Goal: Task Accomplishment & Management: Complete application form

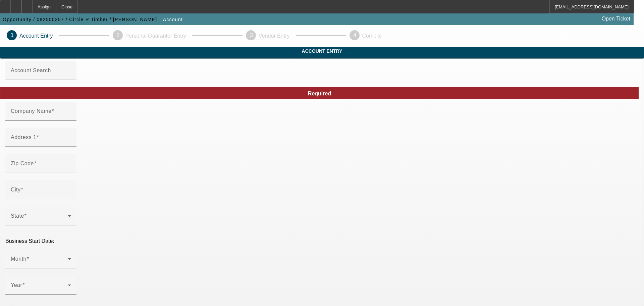
type input "[DATE]"
type input "Circle R Timber"
type input "2130 [US_STATE] 232"
type input "37175"
type input "[PERSON_NAME]"
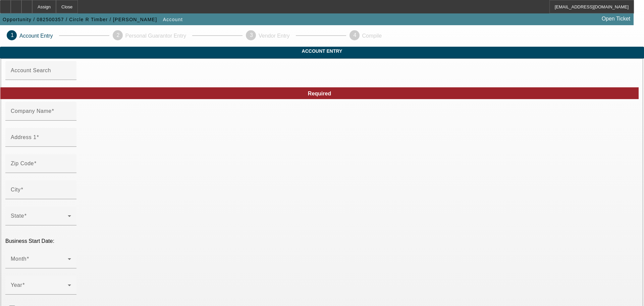
type input "[PHONE_NUMBER]"
type input "[PERSON_NAME][EMAIL_ADDRESS][PERSON_NAME][DOMAIN_NAME]"
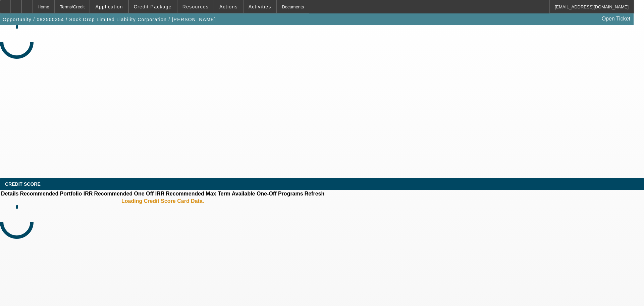
select select "0"
select select "2"
select select "0.1"
select select "4"
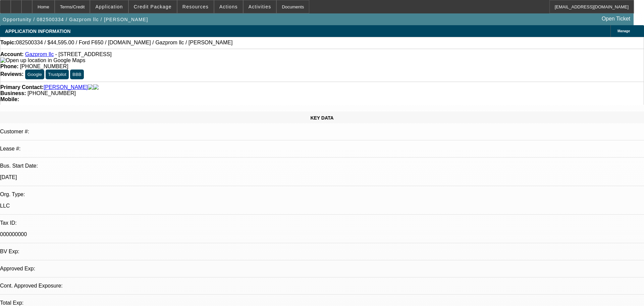
select select "0"
select select "0.1"
select select "4"
select select "0"
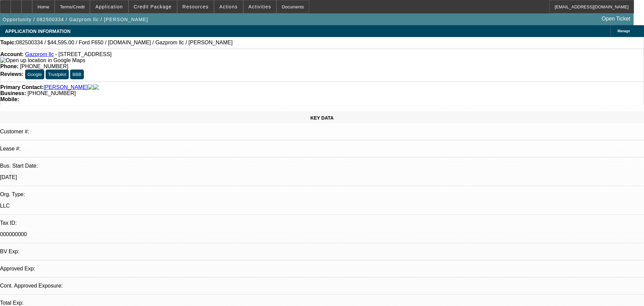
select select "0"
select select "2"
select select "0.1"
select select "4"
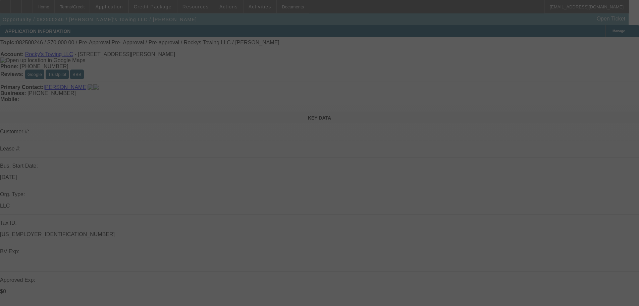
select select "0"
select select "0.1"
select select "4"
select select "0"
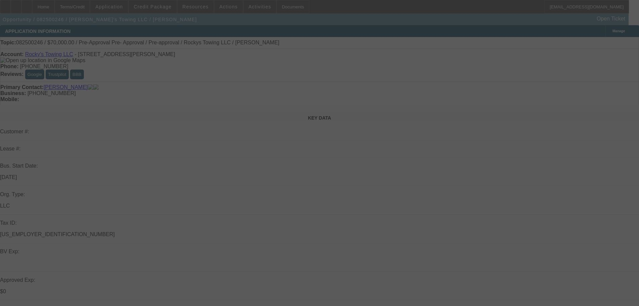
select select "0"
select select "0.1"
select select "4"
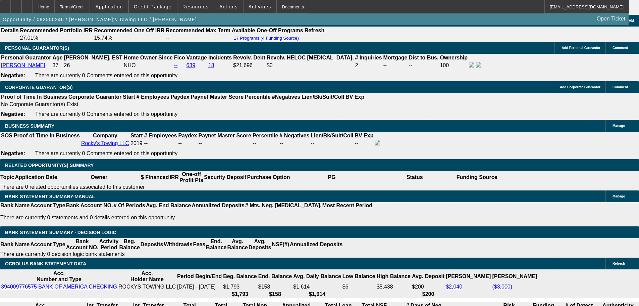
scroll to position [1007, 0]
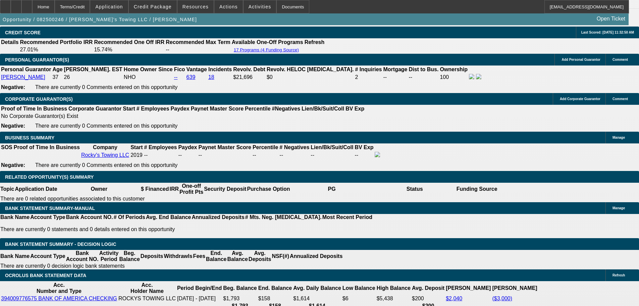
drag, startPoint x: 130, startPoint y: 91, endPoint x: 127, endPoint y: 98, distance: 7.7
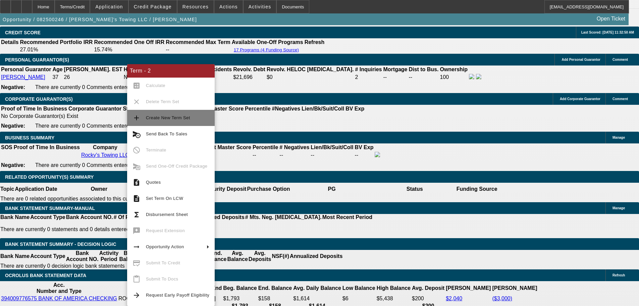
click at [171, 124] on button "add Create New Term Set" at bounding box center [171, 118] width 88 height 16
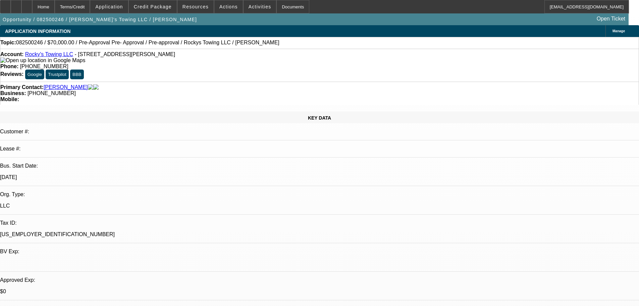
select select "0"
select select "0.1"
select select "4"
select select "0"
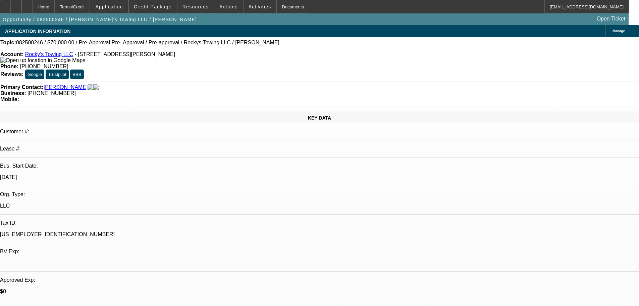
select select "0"
select select "0.1"
select select "4"
select select "0"
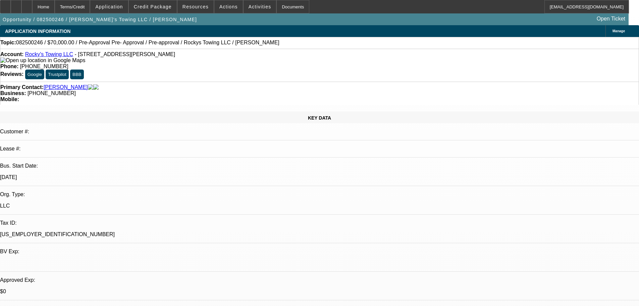
select select "0.1"
select select "4"
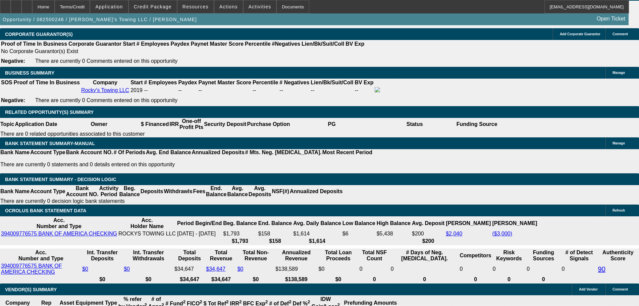
scroll to position [1074, 0]
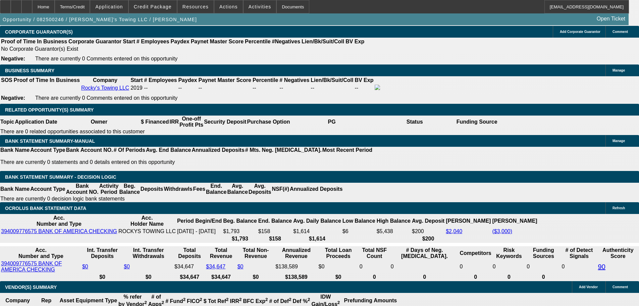
type input "$0.00"
select select "0.1"
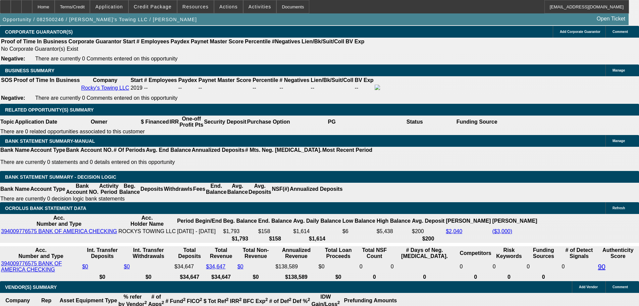
type input "$7,000.00"
type input "UNKNOWN"
type input "$1,677.12"
drag, startPoint x: 130, startPoint y: 45, endPoint x: 118, endPoint y: 52, distance: 13.6
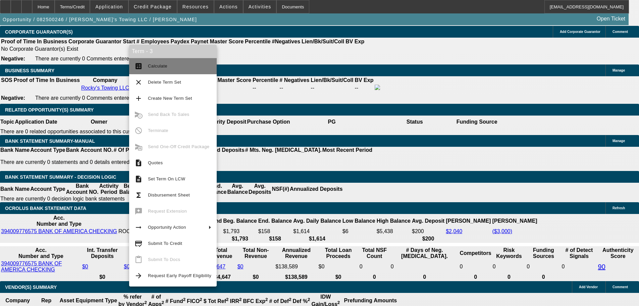
click at [159, 64] on span "Calculate" at bounding box center [157, 65] width 19 height 5
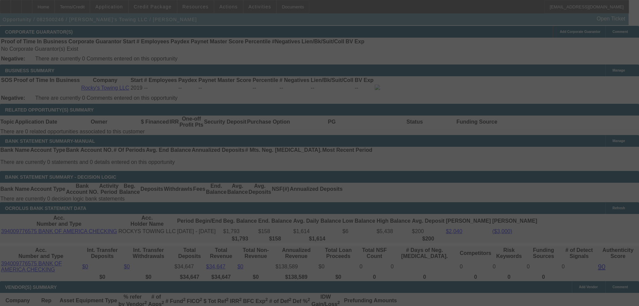
select select "0.1"
select select "0"
select select "0.1"
select select "4"
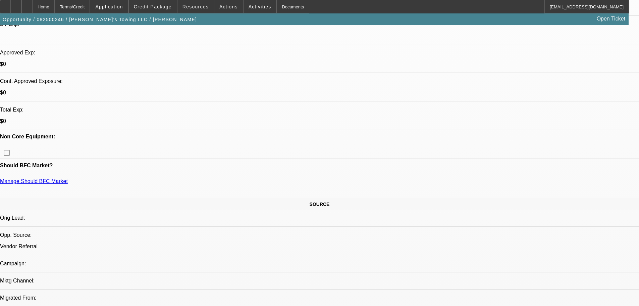
scroll to position [168, 0]
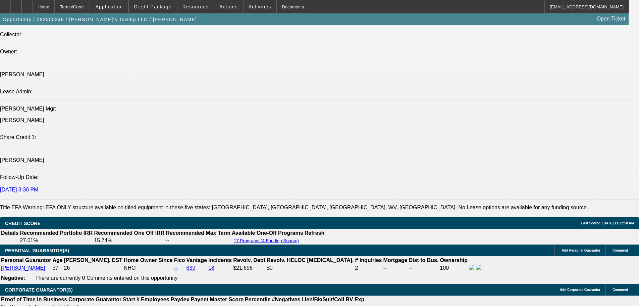
scroll to position [906, 0]
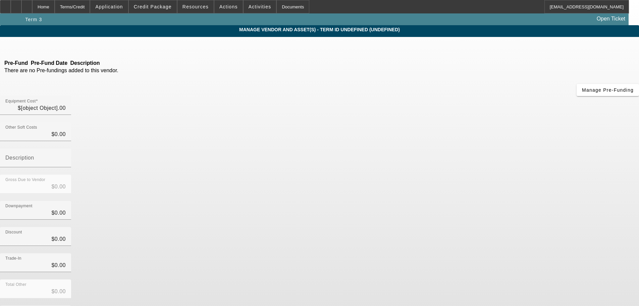
type input "$70,000.00"
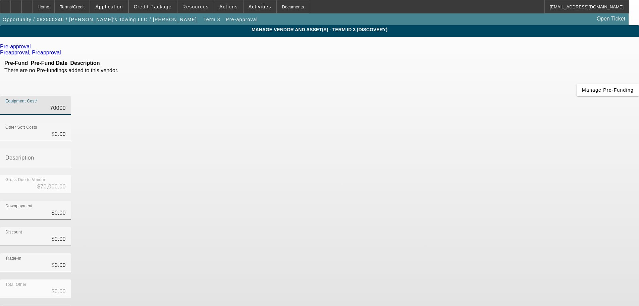
drag, startPoint x: 369, startPoint y: 58, endPoint x: 441, endPoint y: 59, distance: 71.5
click at [447, 96] on div "Equipment Cost 70000" at bounding box center [319, 109] width 639 height 26
drag, startPoint x: 377, startPoint y: 57, endPoint x: 459, endPoint y: 60, distance: 81.9
click at [459, 96] on div "Equipment Cost 70000" at bounding box center [319, 109] width 639 height 26
type input "4"
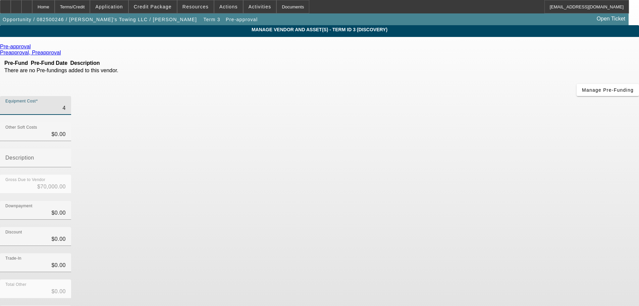
type input "$4.00"
type input "40"
type input "$40.00"
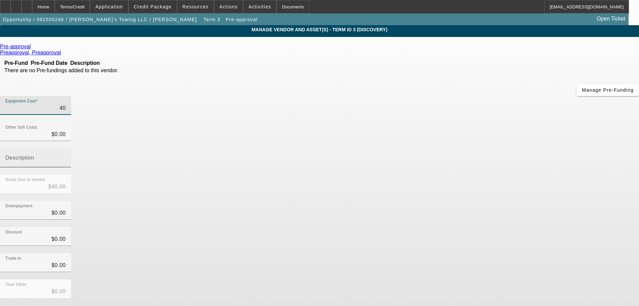
type input "400"
type input "$400.00"
type input "4000"
type input "$4,000.00"
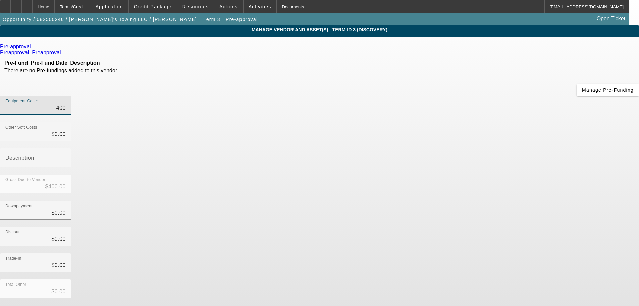
type input "$4,000.00"
type input "40000"
type input "$40,000.00"
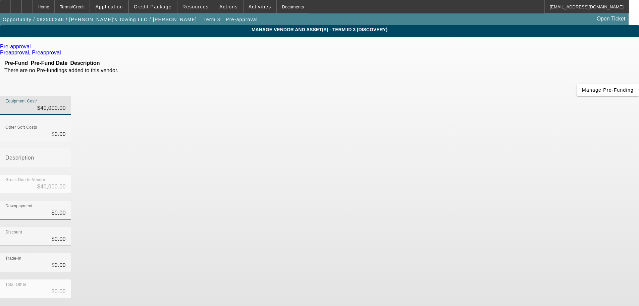
click at [451, 279] on div "Total Other $0.00" at bounding box center [319, 292] width 639 height 26
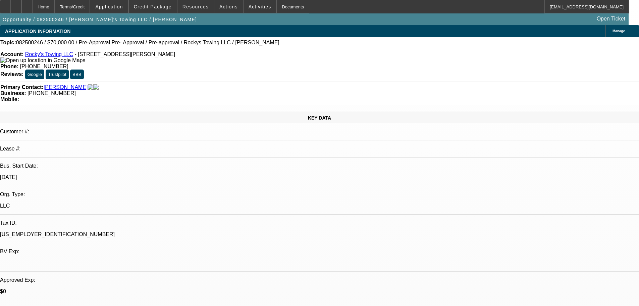
select select "0.1"
select select "0"
select select "0.1"
select select "4"
select select "0"
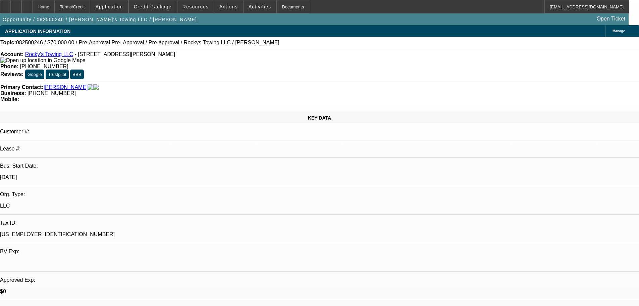
select select "0"
select select "0.1"
select select "4"
select select "0"
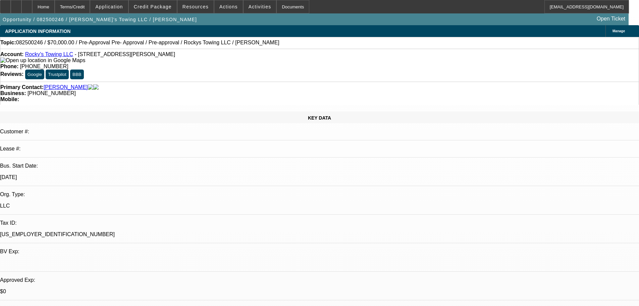
select select "0.1"
select select "4"
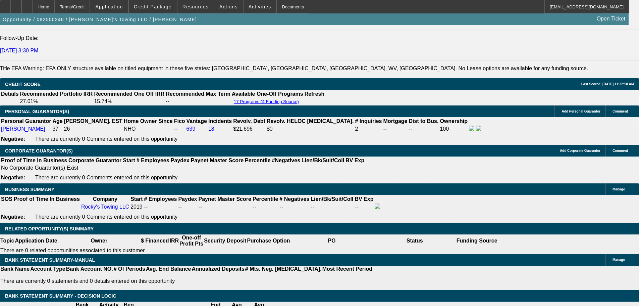
scroll to position [1007, 0]
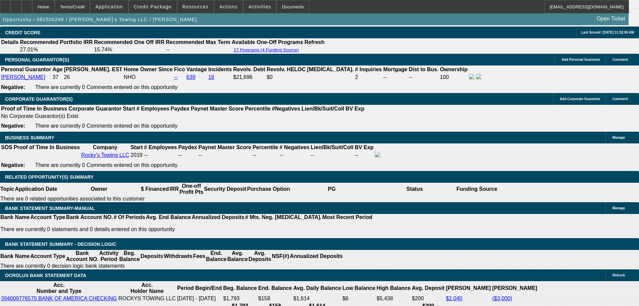
drag, startPoint x: 131, startPoint y: 176, endPoint x: 145, endPoint y: 181, distance: 15.5
type input "3"
type input "UNKNOWN"
type input "$12,341.59"
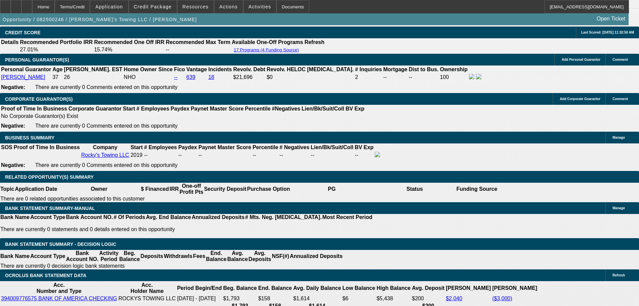
type input "36"
type input "$1,283.50"
drag, startPoint x: 131, startPoint y: 180, endPoint x: 140, endPoint y: 183, distance: 8.9
type input "2"
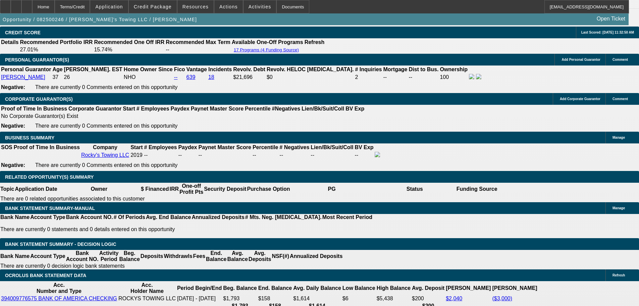
type input "$18,383.40"
type input "30"
type input "$12,341.59"
type input "30"
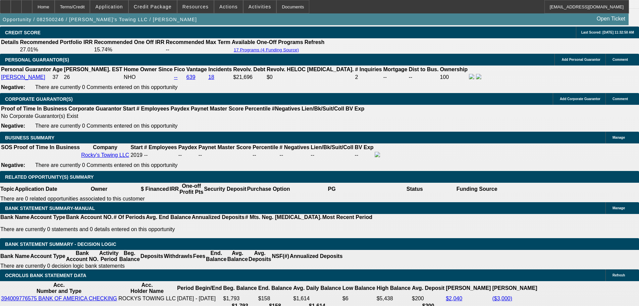
drag, startPoint x: 142, startPoint y: 177, endPoint x: 155, endPoint y: 182, distance: 13.9
type input "15"
type input "$1,215.56"
type input "15"
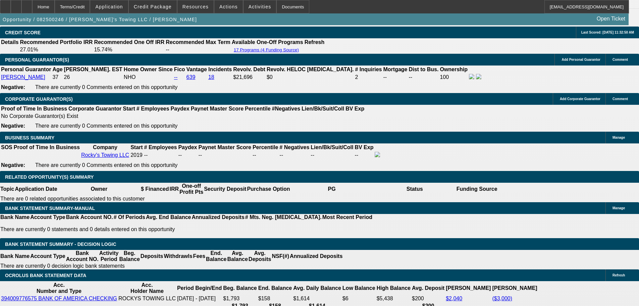
type input "$1,446.43"
drag, startPoint x: 127, startPoint y: 85, endPoint x: 122, endPoint y: 88, distance: 6.0
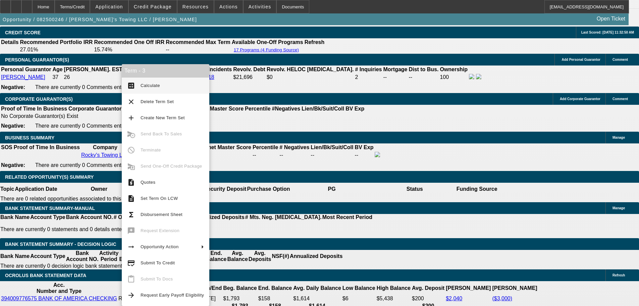
drag, startPoint x: 147, startPoint y: 86, endPoint x: 317, endPoint y: 163, distance: 186.5
click at [147, 87] on span "Calculate" at bounding box center [150, 85] width 19 height 5
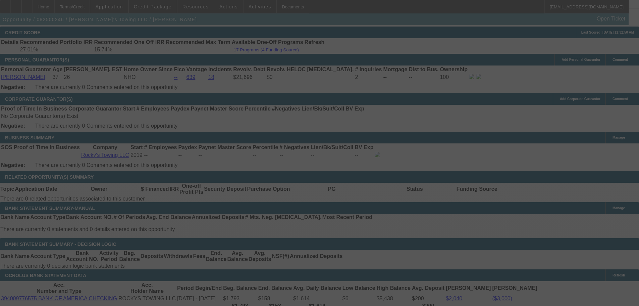
select select "0.1"
select select "0"
select select "0.1"
select select "4"
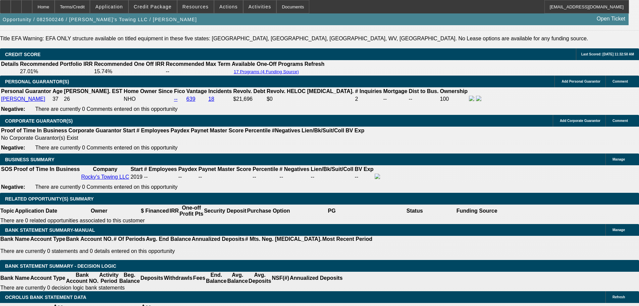
scroll to position [973, 0]
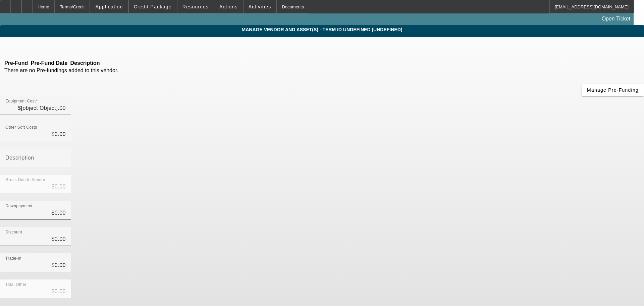
type input "$40,000.00"
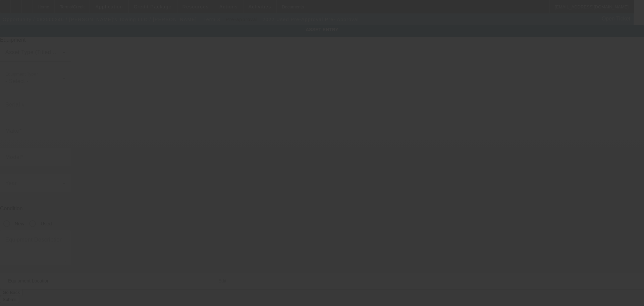
type input "Pre-Approval"
type input "Pre- Approval"
radio input "true"
type textarea "Looking for a 2020 or newer, 100K miles or less rollback. The dealer who sent m…"
type input "129 Simmonsville Ave"
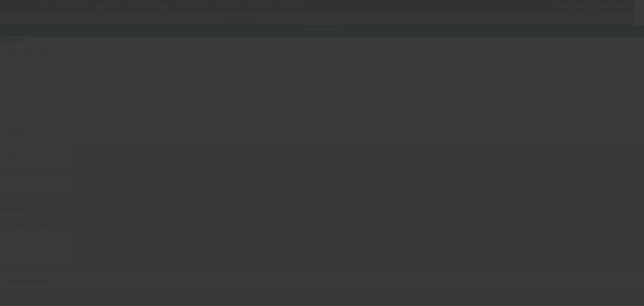
type input "Johnston"
type input "02919"
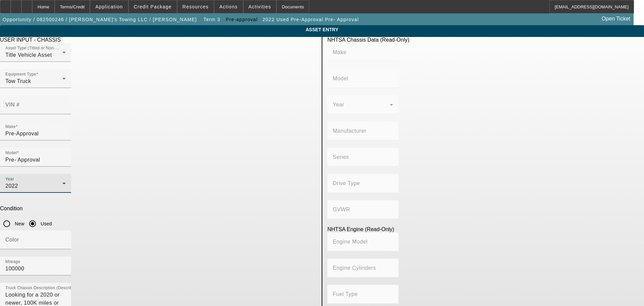
click at [62, 182] on div "2022" at bounding box center [33, 186] width 57 height 8
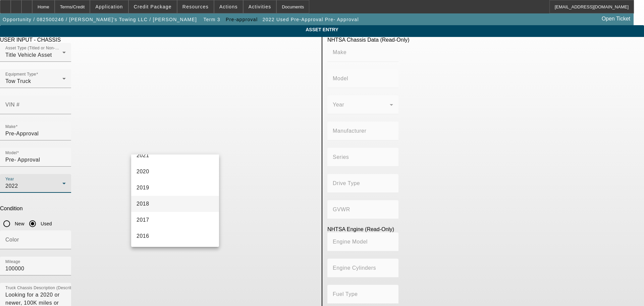
scroll to position [124, 0]
click at [164, 200] on mat-option "2018" at bounding box center [175, 202] width 88 height 16
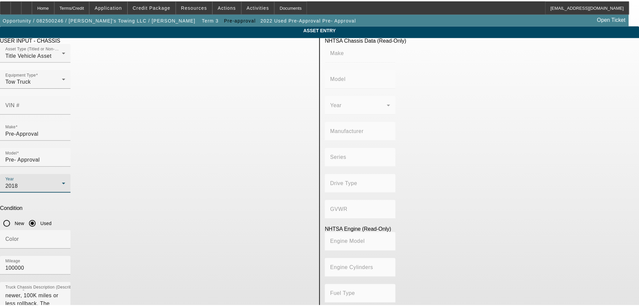
scroll to position [8, 0]
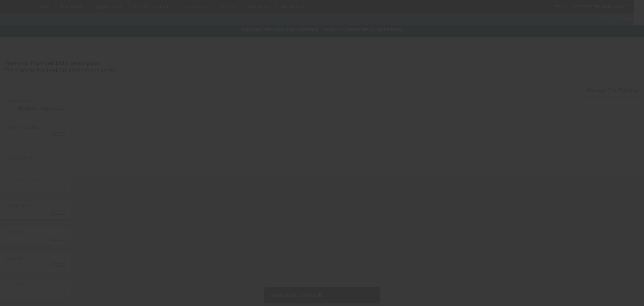
type input "$40,000.00"
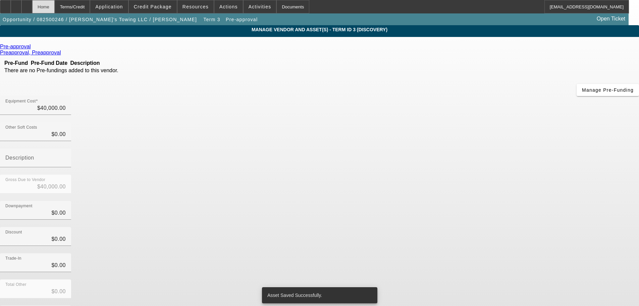
click at [55, 4] on div "Home" at bounding box center [43, 6] width 22 height 13
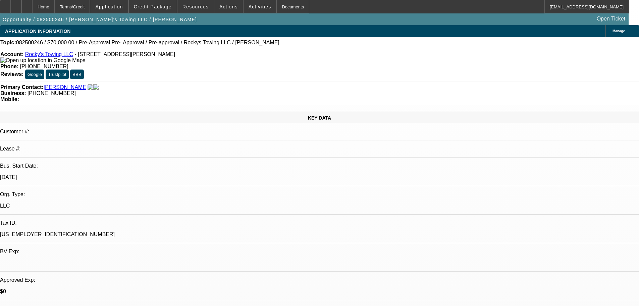
select select "0.1"
select select "0"
select select "0.1"
select select "4"
select select "0"
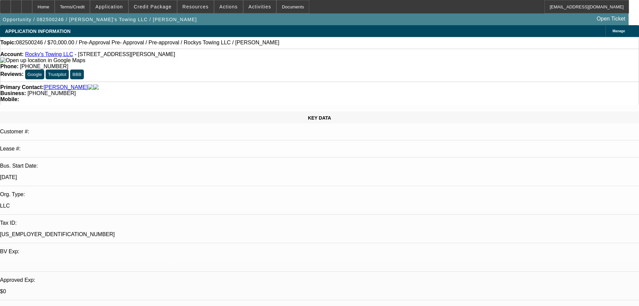
select select "0"
select select "0.1"
select select "4"
select select "0"
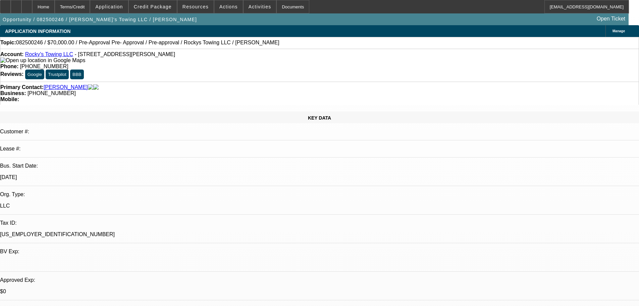
select select "0.1"
select select "4"
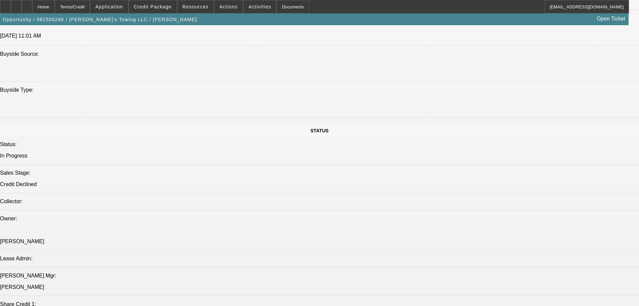
scroll to position [705, 0]
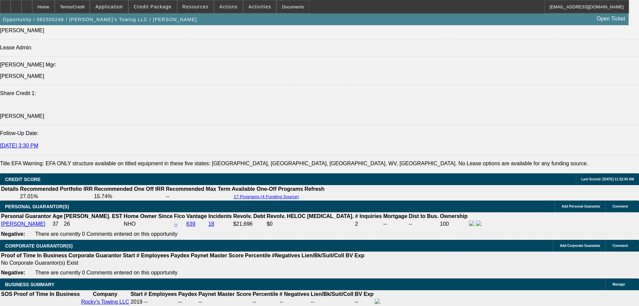
scroll to position [940, 0]
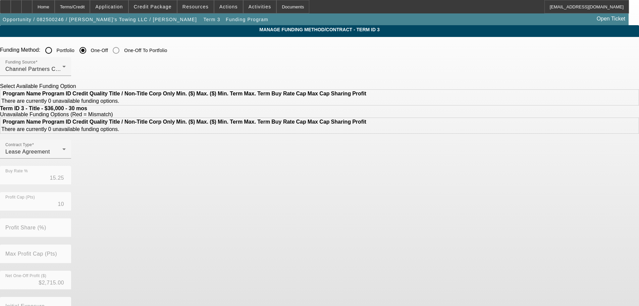
click at [55, 48] on input "Portfolio" at bounding box center [48, 50] width 13 height 13
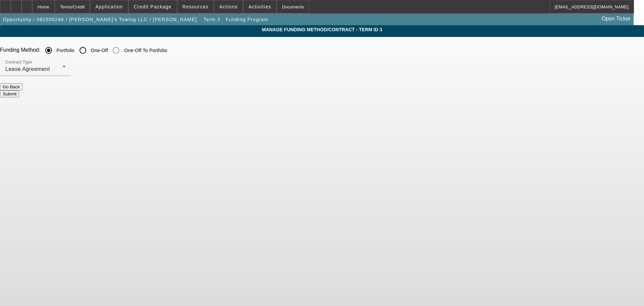
click at [19, 90] on button "Submit" at bounding box center [9, 93] width 19 height 7
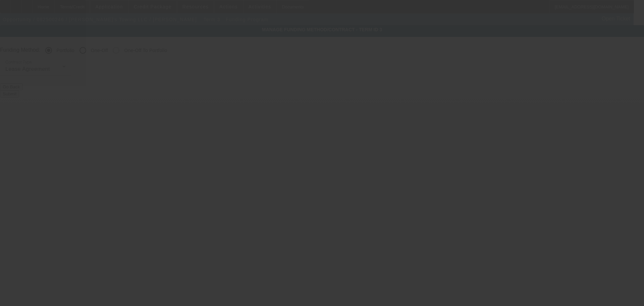
radio input "false"
radio input "true"
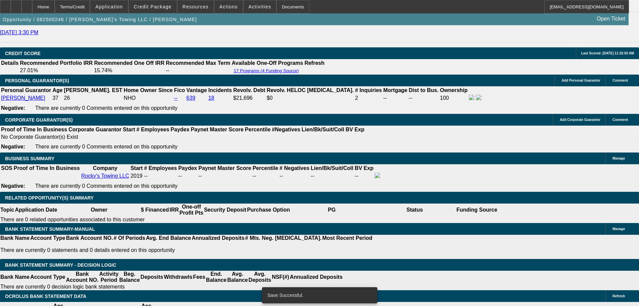
select select "0.1"
select select "0"
select select "0.1"
select select "4"
select select "0"
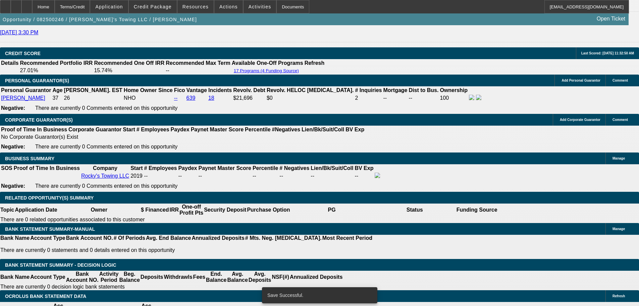
select select "0"
select select "0.1"
select select "4"
select select "0"
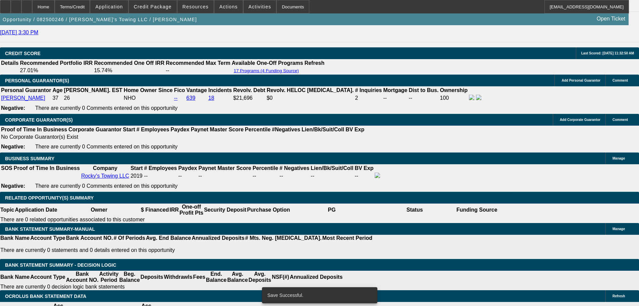
select select "0.1"
select select "4"
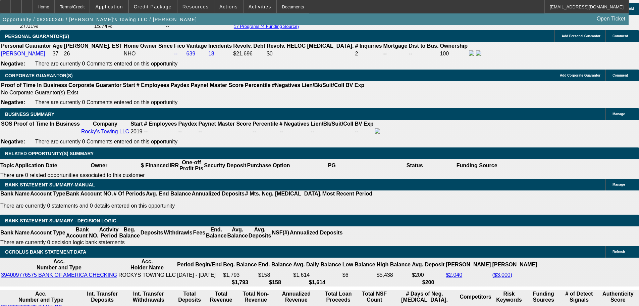
scroll to position [1040, 0]
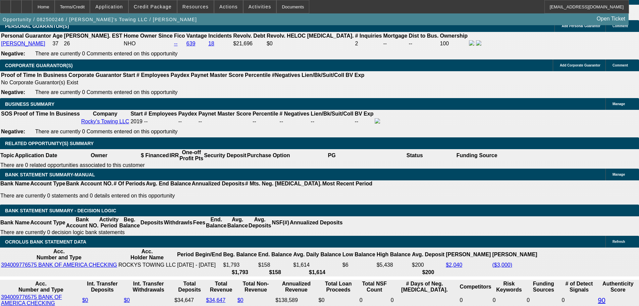
drag, startPoint x: 147, startPoint y: 151, endPoint x: 163, endPoint y: 150, distance: 16.5
type input "1"
type input "UNKNOWN"
type input "18"
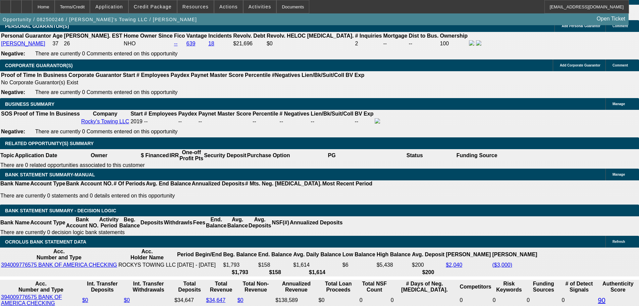
type input "$1,499.01"
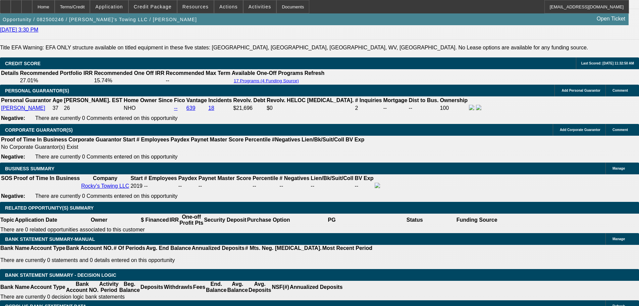
scroll to position [973, 0]
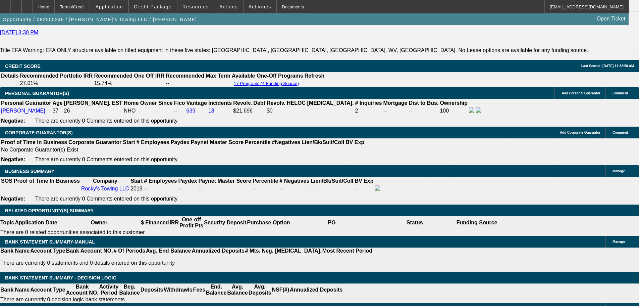
type input "18"
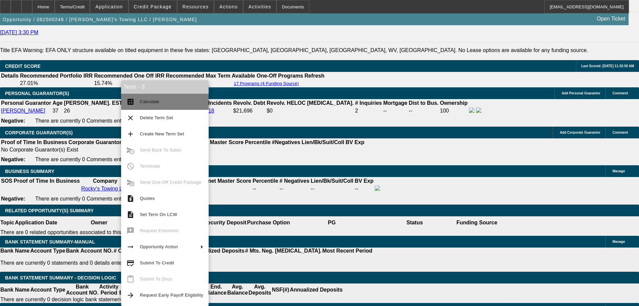
click at [155, 101] on span "Calculate" at bounding box center [149, 101] width 19 height 5
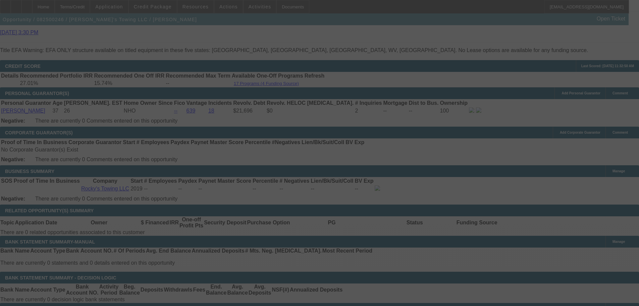
select select "0.1"
select select "0"
select select "0.1"
select select "4"
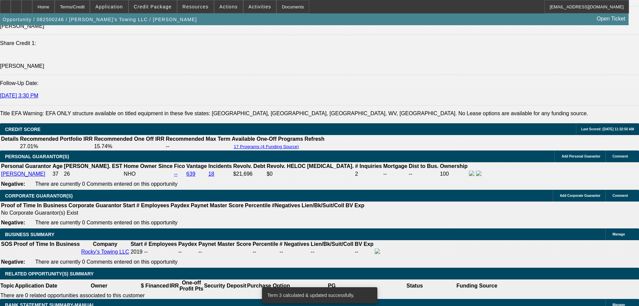
scroll to position [906, 0]
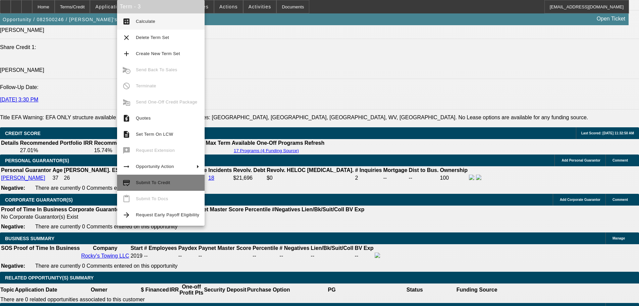
click at [164, 184] on span "Submit To Credit" at bounding box center [153, 182] width 34 height 5
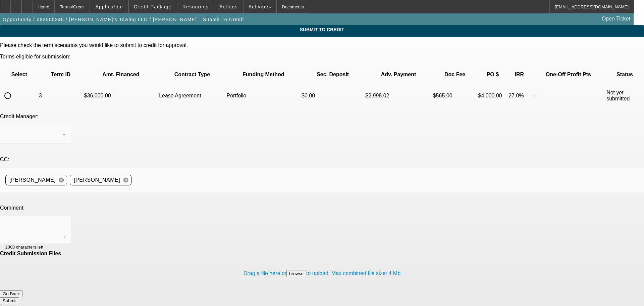
click at [14, 89] on input "radio" at bounding box center [7, 95] width 13 height 13
radio input "true"
click at [62, 130] on div "[PERSON_NAME]" at bounding box center [33, 134] width 57 height 8
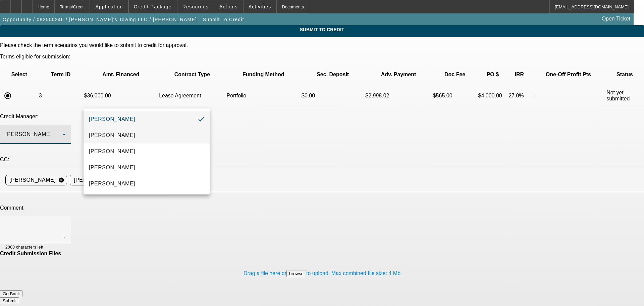
click at [133, 139] on mat-option "Heyd, Zachary" at bounding box center [147, 135] width 126 height 16
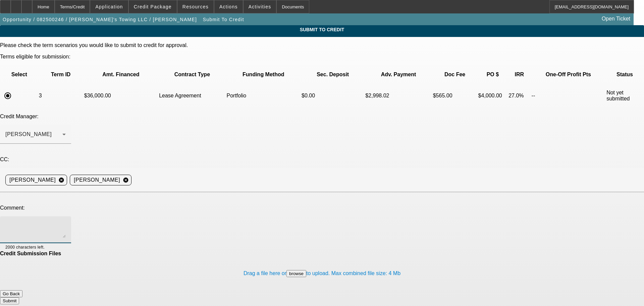
click at [66, 221] on textarea at bounding box center [35, 229] width 60 height 16
type textarea "Hey Zach, can you review this pre-approval for the port if we went with a cheap…"
click at [19, 297] on button "Submit" at bounding box center [9, 300] width 19 height 7
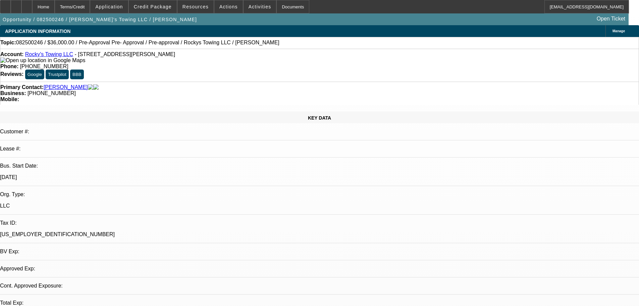
select select "0.1"
select select "0"
select select "0.1"
select select "4"
select select "0"
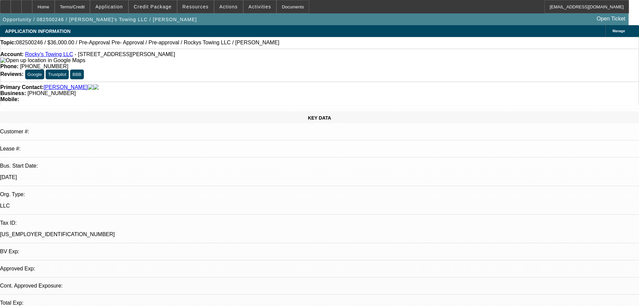
select select "0"
select select "0.1"
select select "4"
select select "0"
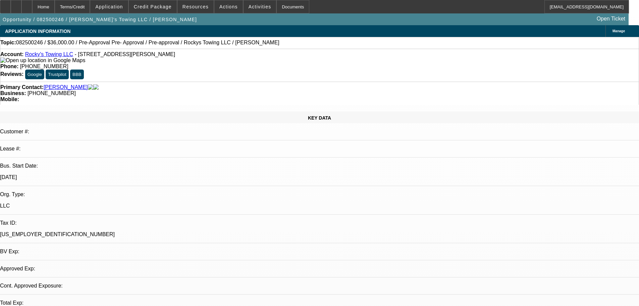
select select "0.1"
select select "4"
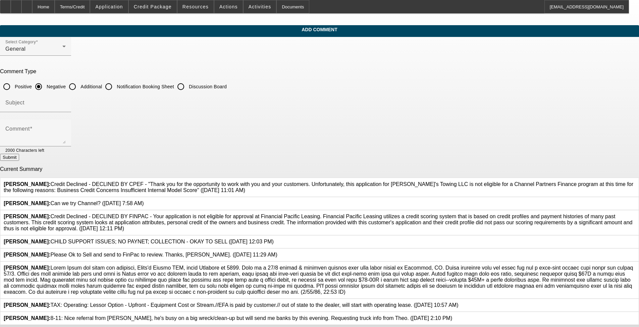
scroll to position [86, 0]
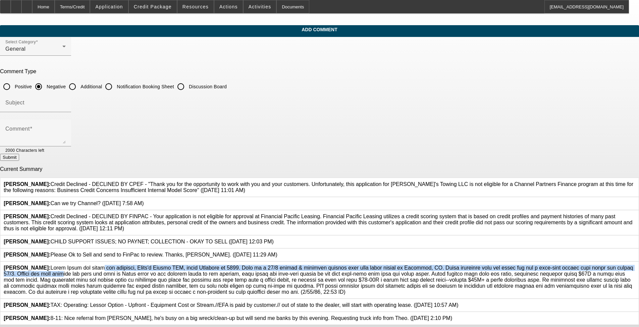
drag, startPoint x: 234, startPoint y: 210, endPoint x: 289, endPoint y: 227, distance: 58.2
click at [268, 261] on div "[PERSON_NAME]:" at bounding box center [319, 279] width 639 height 37
copy span "Chris Lewis has owned and operated, Rocky's Towing LLC, since February of 2019.…"
click at [79, 82] on input "Additional" at bounding box center [72, 86] width 13 height 13
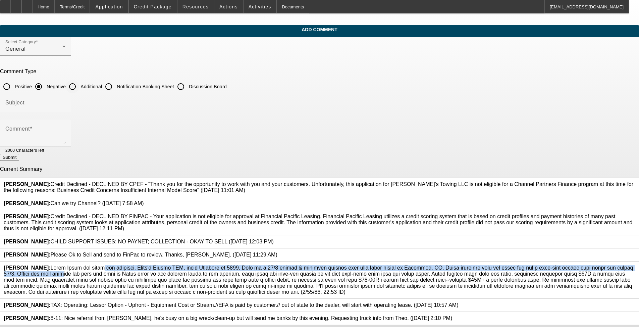
radio input "true"
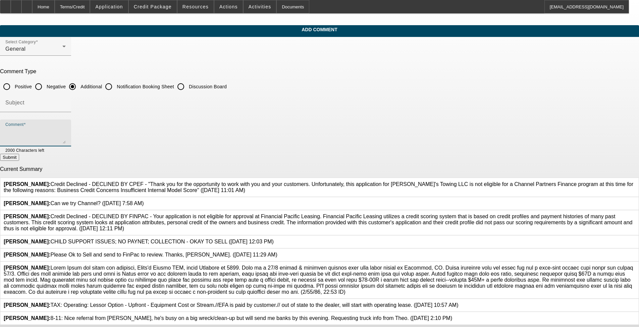
click at [66, 129] on textarea "Comment" at bounding box center [35, 136] width 60 height 16
paste textarea "Chris Lewis has owned and operated, Rocky's Towing LLC, since February of 2019.…"
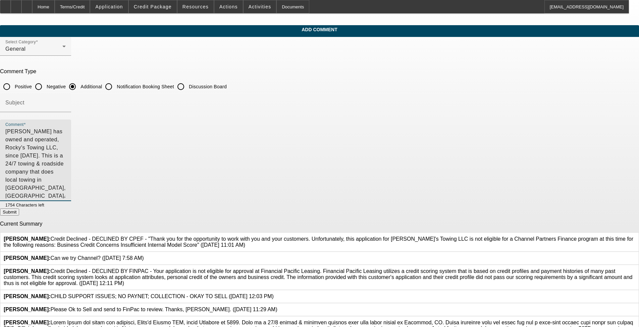
drag, startPoint x: 438, startPoint y: 141, endPoint x: 433, endPoint y: 195, distance: 54.9
click at [66, 195] on textarea "Chris Lewis has owned and operated, Rocky's Towing LLC, since February of 2019.…" at bounding box center [35, 163] width 60 height 71
click at [66, 150] on textarea "Chris Lewis has owned and operated, Rocky's Towing LLC, since February of 2019.…" at bounding box center [35, 163] width 60 height 71
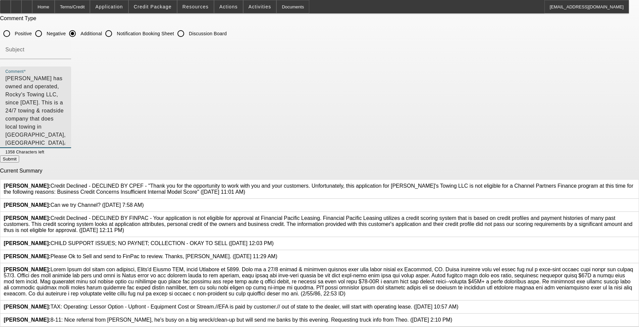
scroll to position [140, 0]
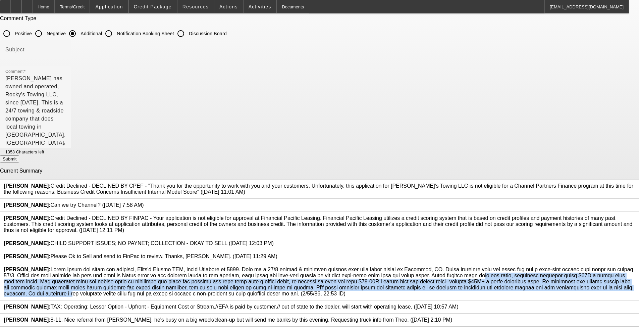
drag, startPoint x: 203, startPoint y: 238, endPoint x: 352, endPoint y: 270, distance: 152.3
click at [268, 268] on span "[PERSON_NAME]:" at bounding box center [319, 281] width 630 height 30
copy span "Chris profits well with one truck, currently averages about $12K a month with t…"
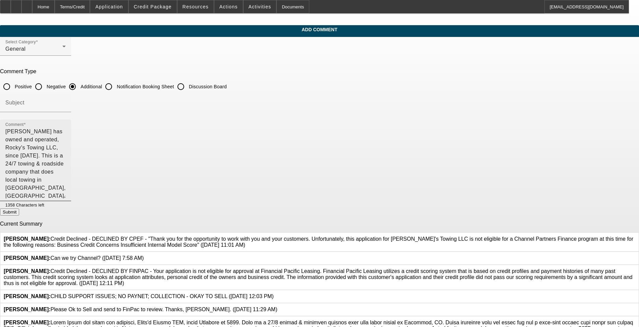
click at [66, 172] on textarea "Chris Lewis has owned and operated, Rocky's Towing LLC, since February of 2019.…" at bounding box center [35, 163] width 60 height 71
paste textarea "Chris profits well with one truck, currently averages about $12K a month with t…"
click at [66, 154] on textarea "Comment" at bounding box center [35, 163] width 60 height 71
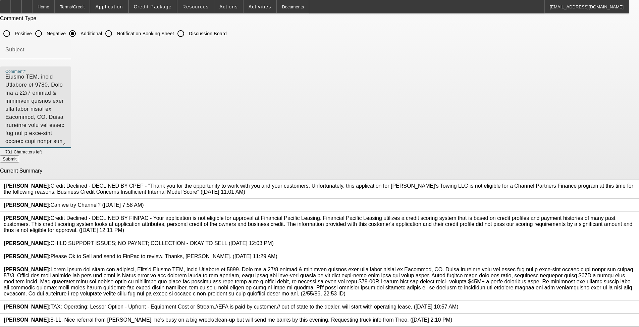
scroll to position [67, 0]
type textarea "Chris Lewis has owned and operated, Rocky's Towing LLC, since February of 2019.…"
click at [19, 155] on button "Submit" at bounding box center [9, 158] width 19 height 7
radio input "true"
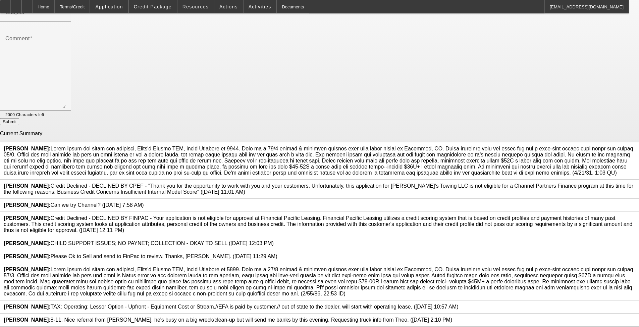
scroll to position [226, 0]
click at [268, 266] on icon at bounding box center [636, 266] width 0 height 0
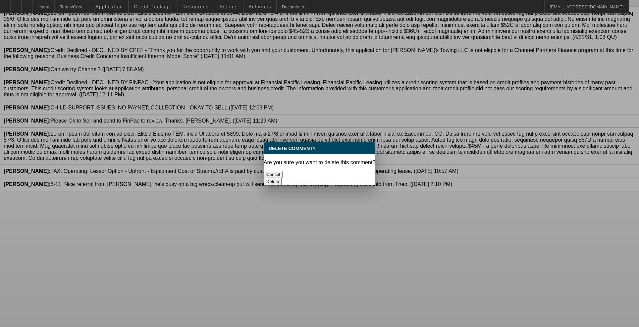
scroll to position [0, 0]
click at [268, 178] on button "Delete" at bounding box center [273, 181] width 18 height 7
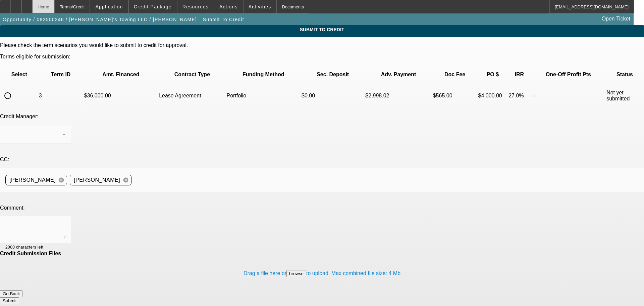
click at [55, 9] on div "Home" at bounding box center [43, 6] width 22 height 13
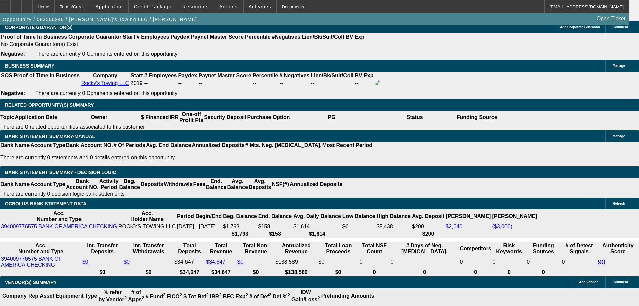
select select "0.1"
select select "0"
select select "0.1"
select select "4"
select select "0"
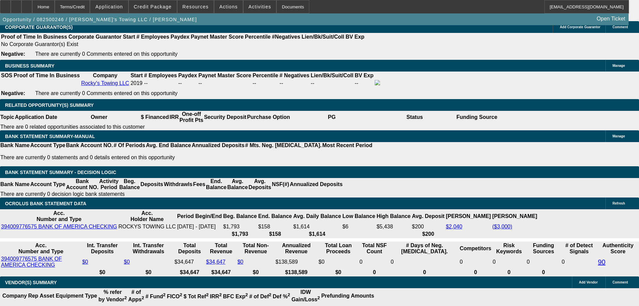
select select "0"
select select "0.1"
select select "4"
select select "0"
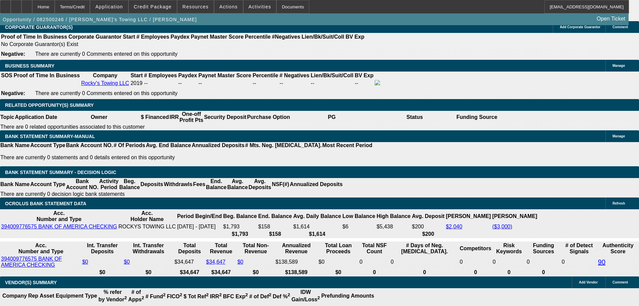
select select "0.1"
select select "4"
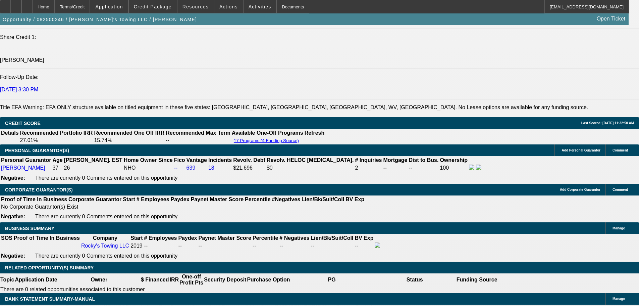
scroll to position [898, 0]
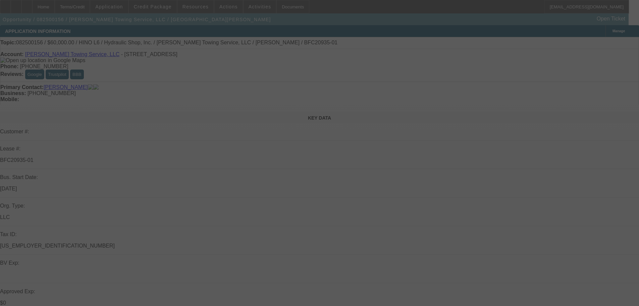
select select "0"
select select "6"
select select "0"
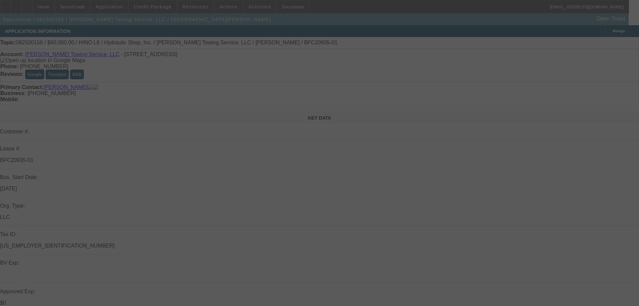
select select "0"
select select "6"
select select "0"
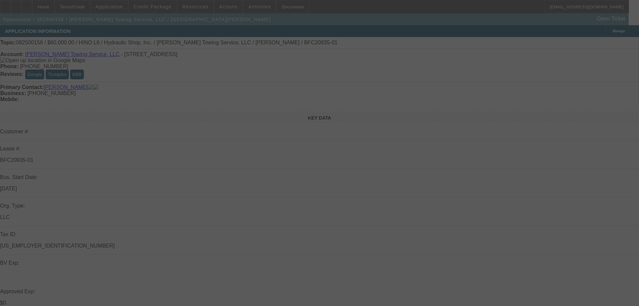
select select "0"
select select "6"
select select "0"
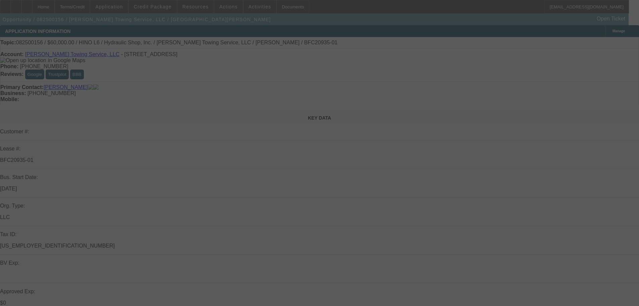
select select "6"
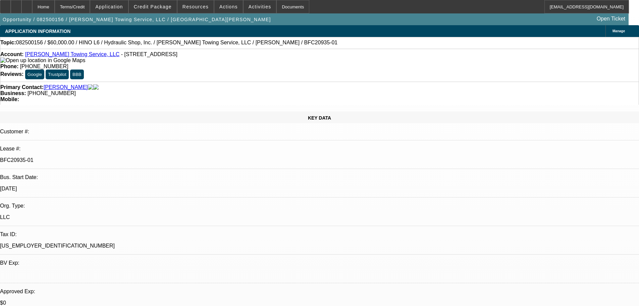
drag, startPoint x: 21, startPoint y: 120, endPoint x: 27, endPoint y: 116, distance: 6.6
click at [21, 174] on p "Bus. Start Date:" at bounding box center [319, 177] width 639 height 6
click at [11, 5] on div at bounding box center [5, 6] width 11 height 13
